Goal: Complete application form

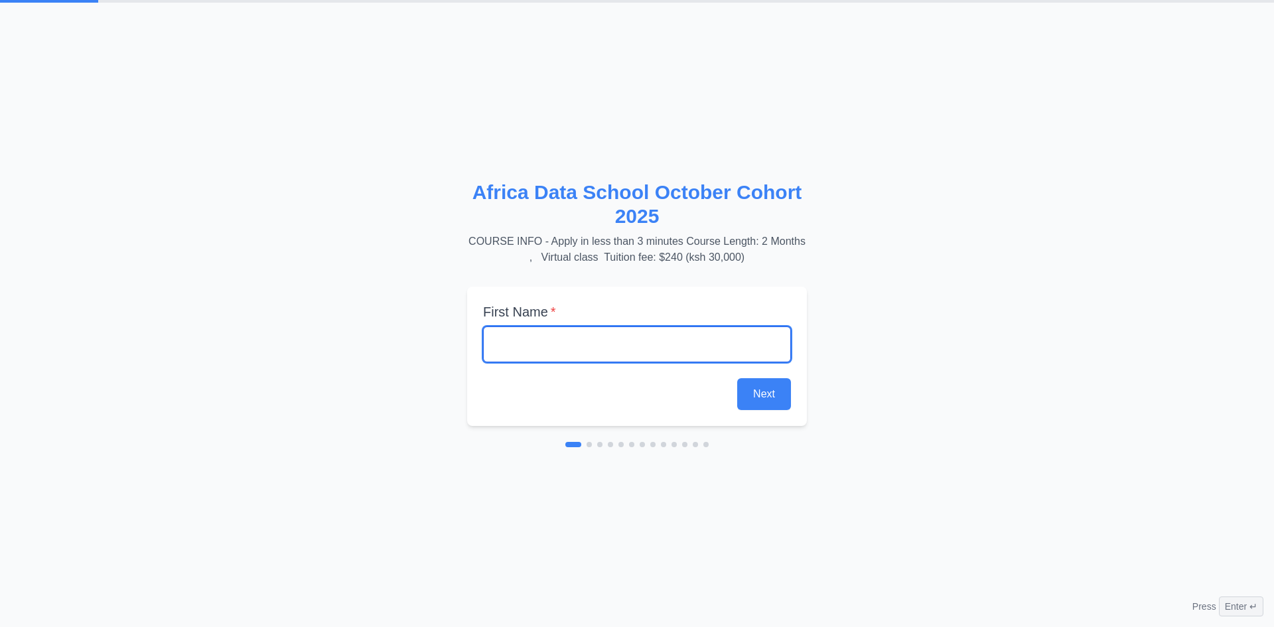
click at [550, 348] on input "text" at bounding box center [637, 344] width 308 height 36
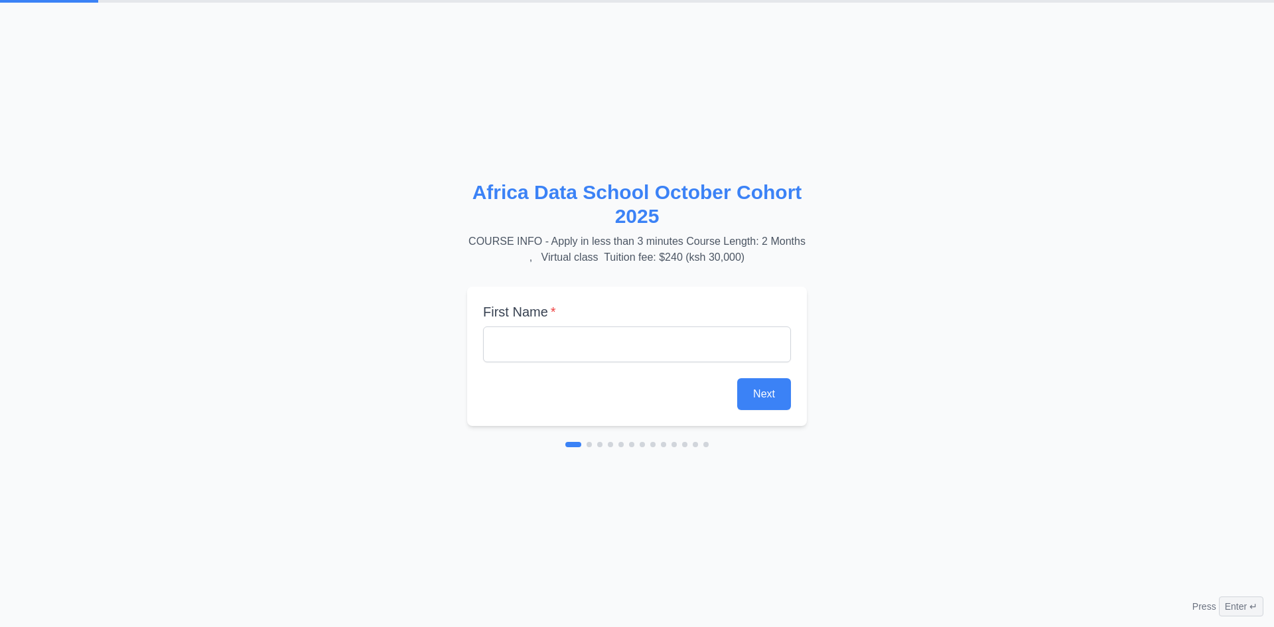
click at [715, 274] on div "Africa Data School October Cohort 2025 COURSE INFO - Apply in less than 3 minut…" at bounding box center [637, 313] width 340 height 267
click at [586, 445] on div at bounding box center [636, 444] width 143 height 5
click at [725, 218] on h2 "Africa Data School October Cohort 2025" at bounding box center [637, 204] width 340 height 48
